Goal: Information Seeking & Learning: Learn about a topic

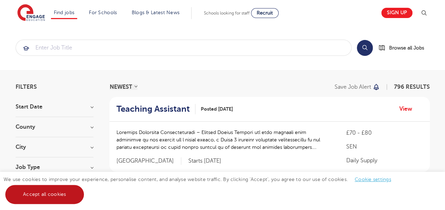
click at [58, 188] on link "Accept all cookies" at bounding box center [44, 194] width 79 height 19
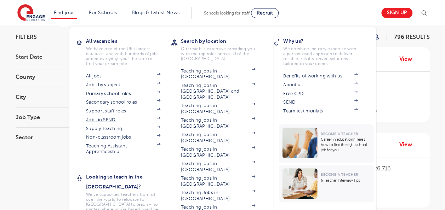
scroll to position [50, 0]
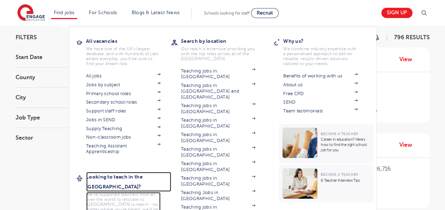
click at [120, 179] on h3 "Looking to teach in the [GEOGRAPHIC_DATA]?" at bounding box center [128, 182] width 85 height 20
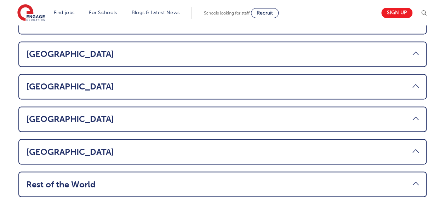
scroll to position [516, 0]
click at [230, 147] on link "South Africa" at bounding box center [222, 152] width 393 height 10
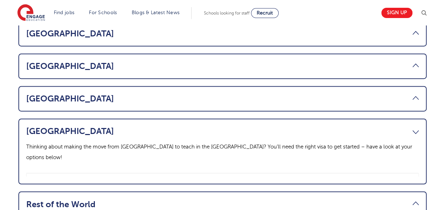
scroll to position [467, 0]
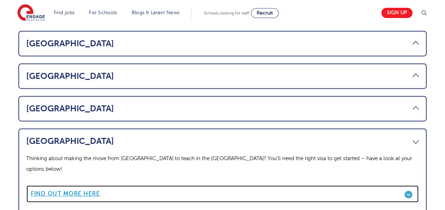
click at [84, 191] on b "Find out more here" at bounding box center [65, 194] width 69 height 6
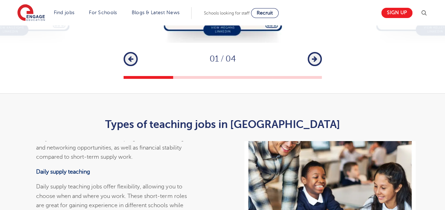
scroll to position [1297, 0]
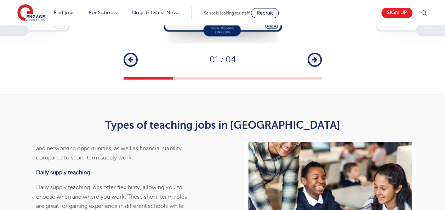
click at [310, 67] on button "Next" at bounding box center [315, 60] width 14 height 14
